Goal: Task Accomplishment & Management: Manage account settings

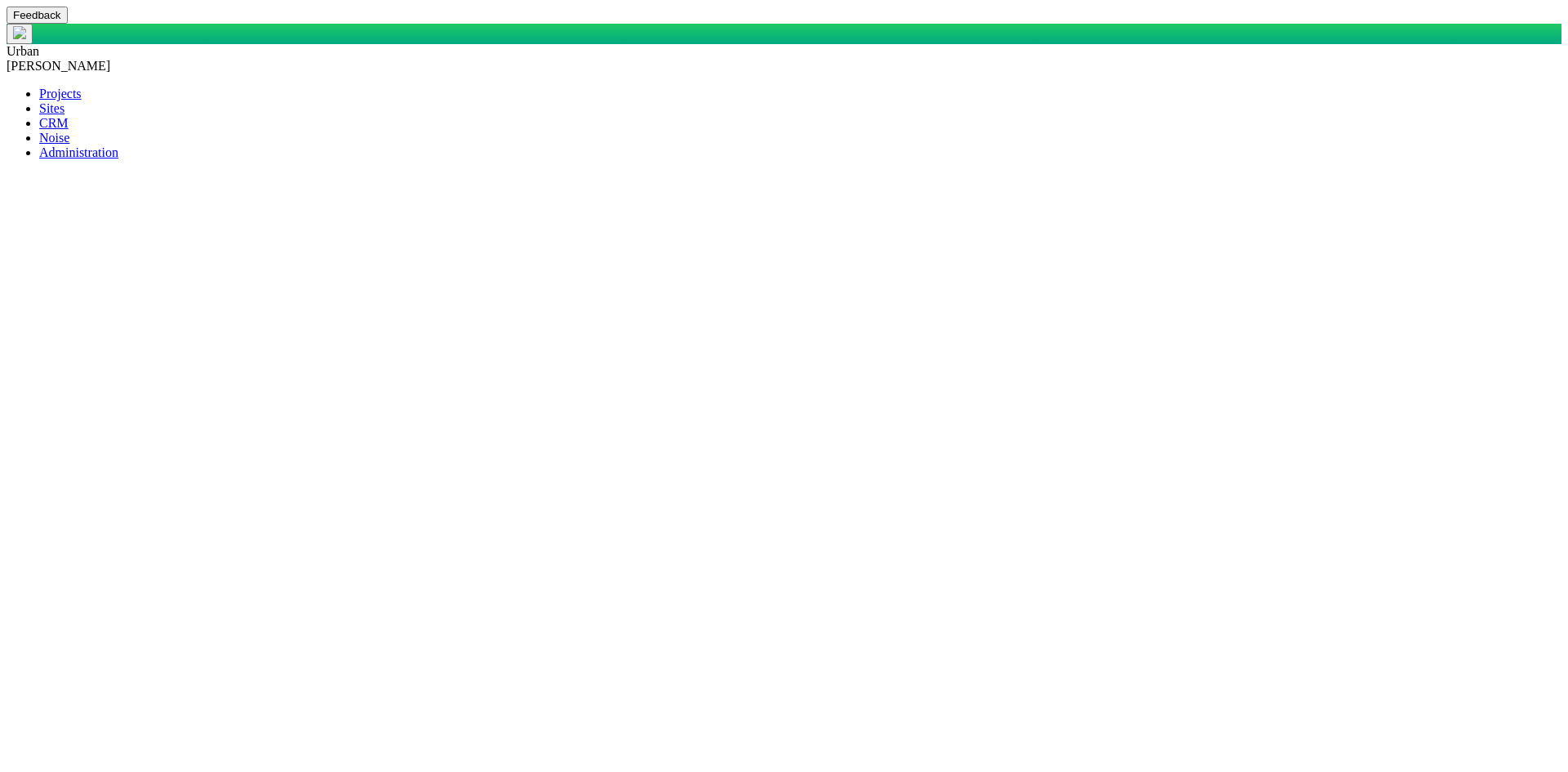
type textarea "x"
click at [111, 59] on span "[PERSON_NAME]" at bounding box center [59, 66] width 104 height 14
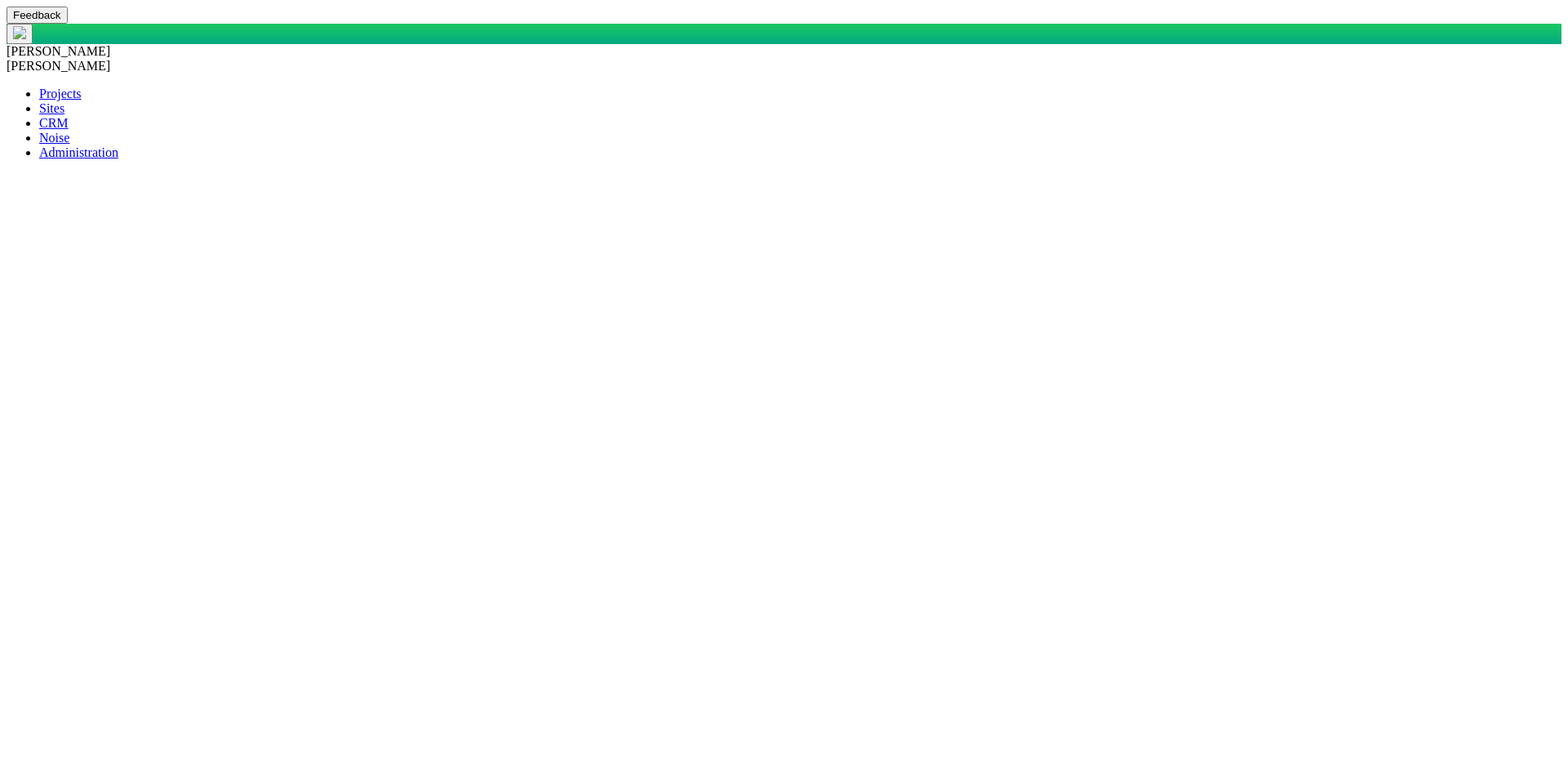
select select "4503599627652739"
click at [54, 59] on span "customer" at bounding box center [31, 66] width 48 height 14
